Goal: Ask a question: Seek information or help from site administrators or community

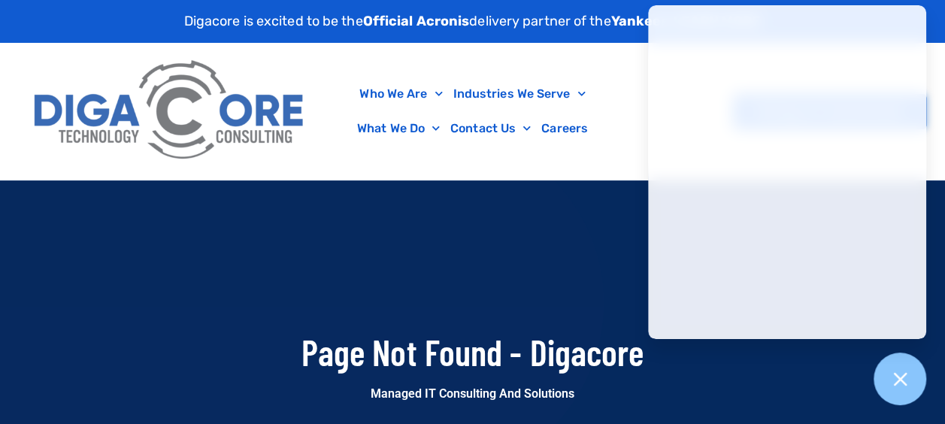
click at [399, 276] on div at bounding box center [472, 330] width 945 height 301
click at [483, 132] on link "Contact Us" at bounding box center [490, 128] width 91 height 35
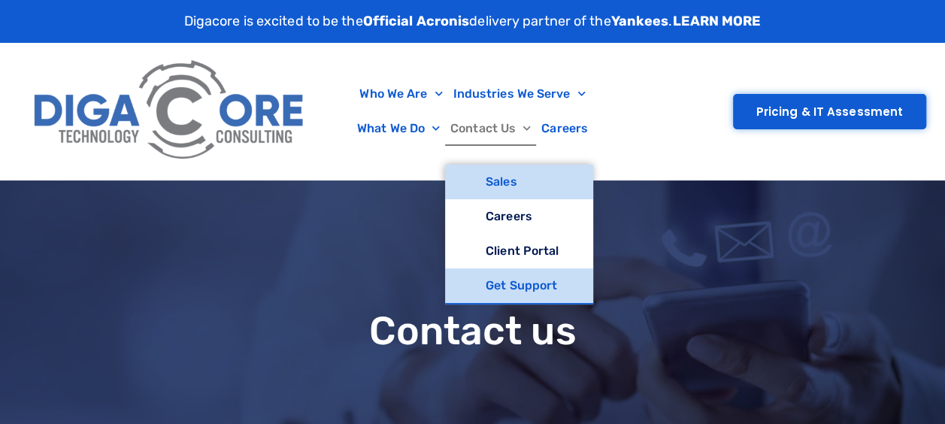
click at [480, 286] on link "Get Support" at bounding box center [519, 285] width 148 height 35
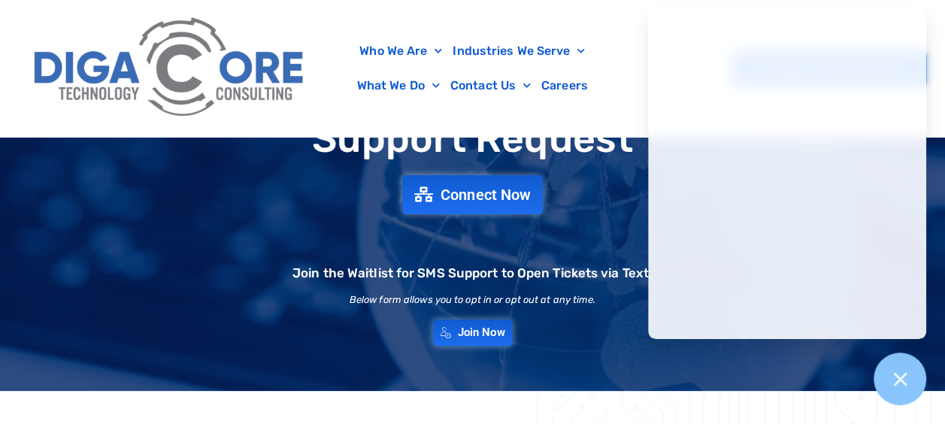
scroll to position [75, 0]
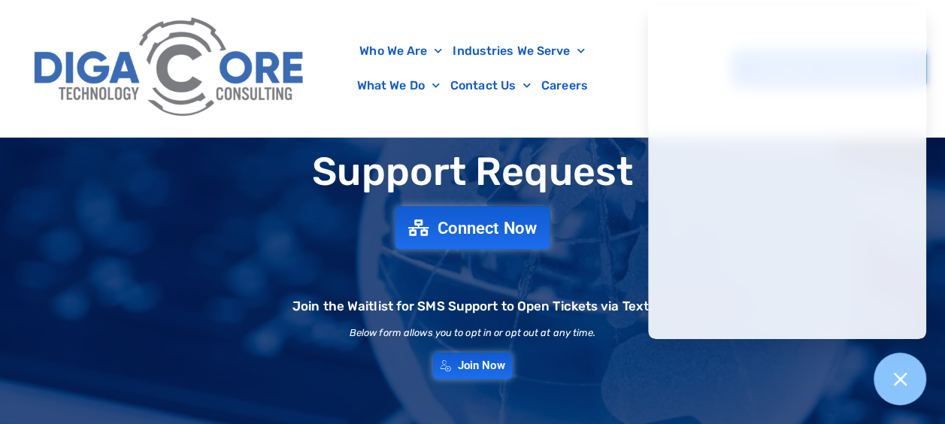
click at [432, 230] on span "Connect Now" at bounding box center [472, 228] width 129 height 17
